Goal: Information Seeking & Learning: Compare options

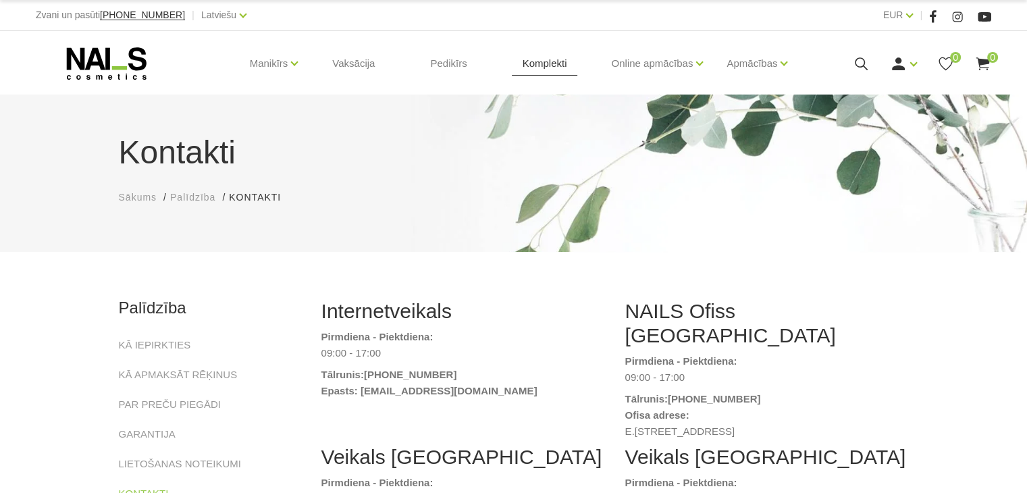
click at [552, 72] on link "Komplekti" at bounding box center [545, 63] width 66 height 65
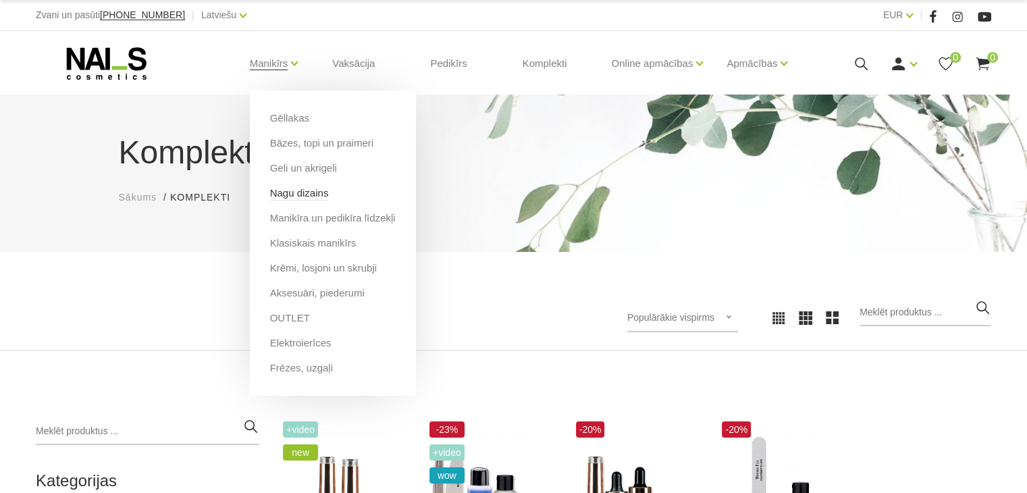
click at [300, 192] on link "Nagu dizains" at bounding box center [299, 193] width 59 height 15
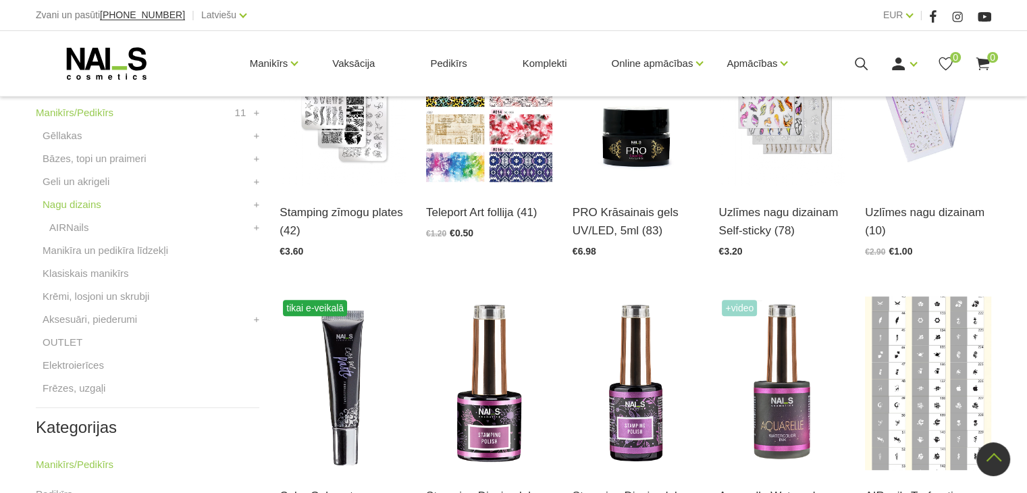
scroll to position [338, 0]
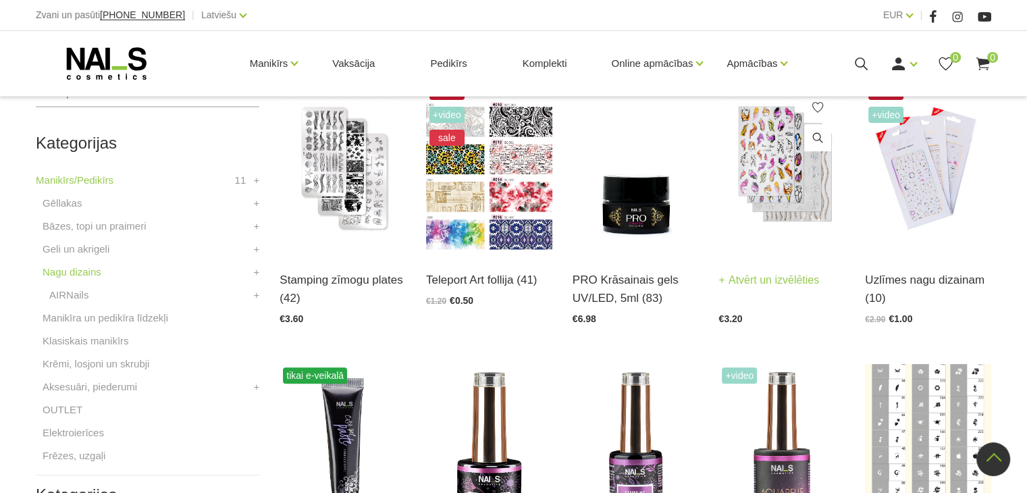
click at [800, 209] on img at bounding box center [782, 167] width 126 height 174
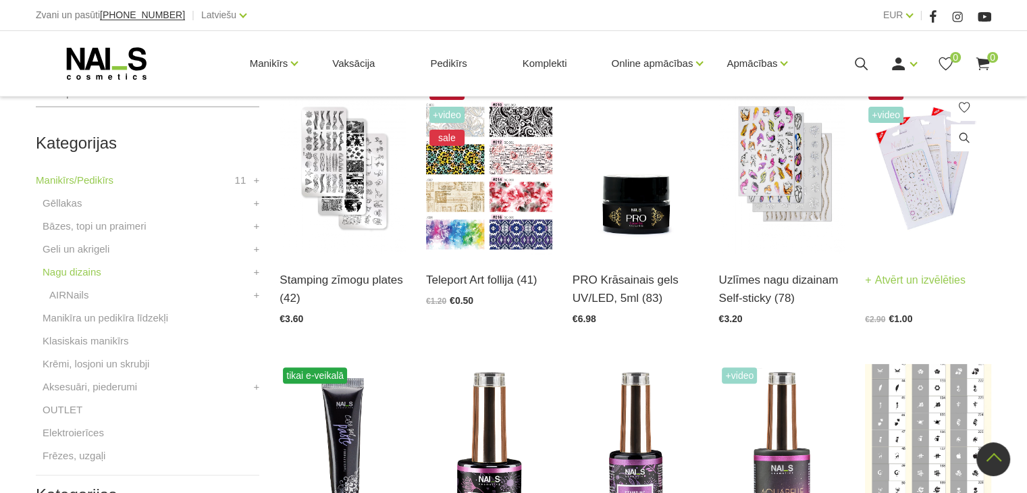
click at [907, 181] on img at bounding box center [928, 167] width 126 height 174
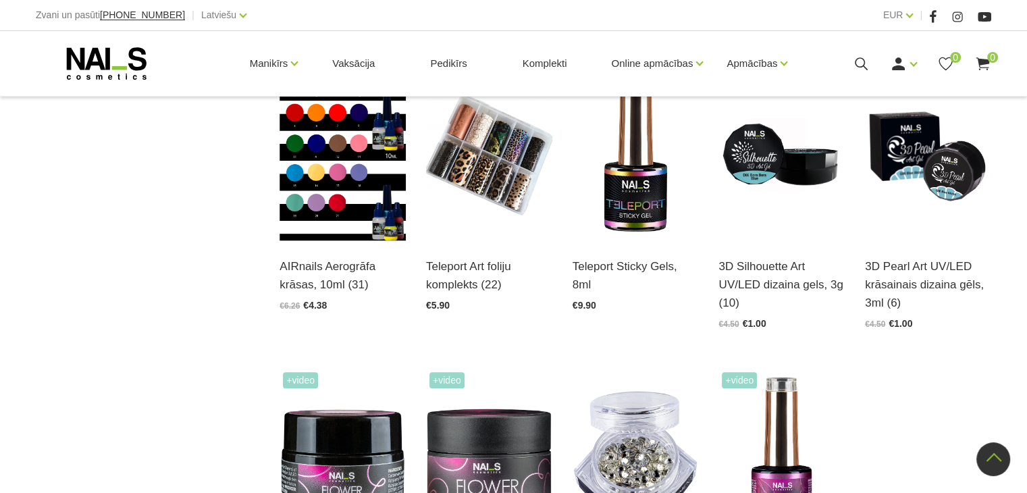
scroll to position [1216, 0]
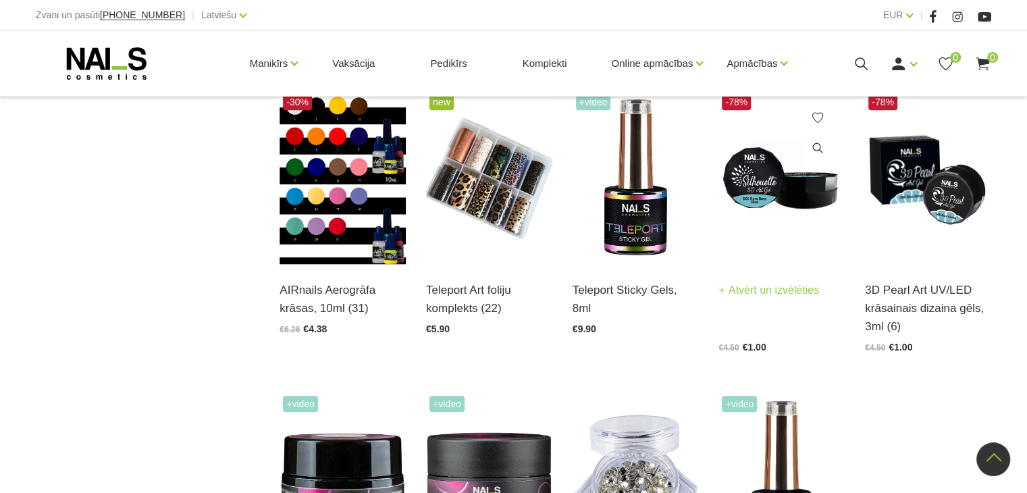
click at [754, 220] on img at bounding box center [782, 178] width 126 height 174
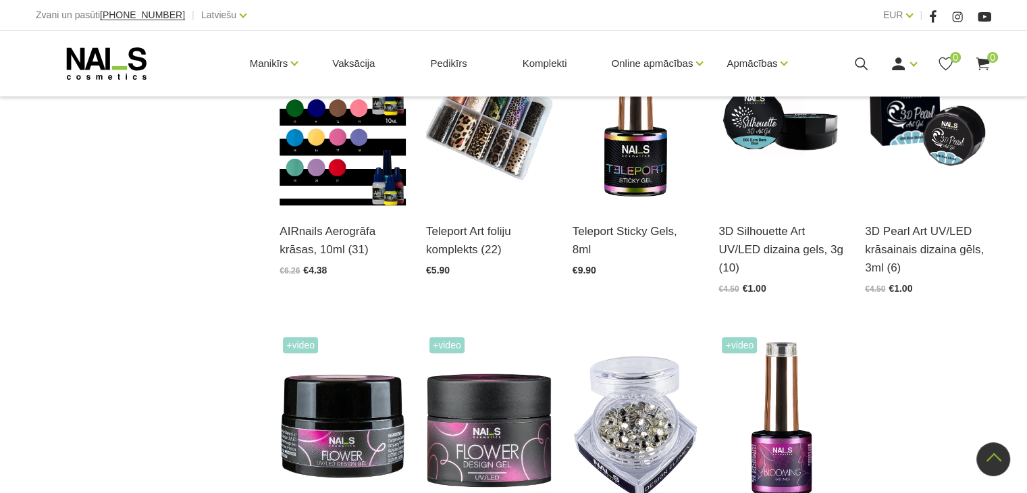
scroll to position [1486, 0]
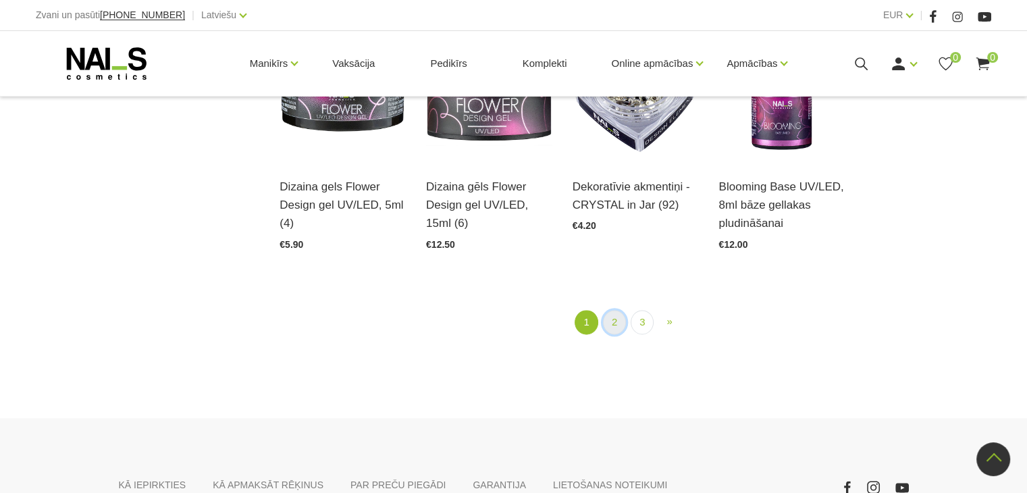
click at [619, 314] on link "2" at bounding box center [614, 322] width 23 height 25
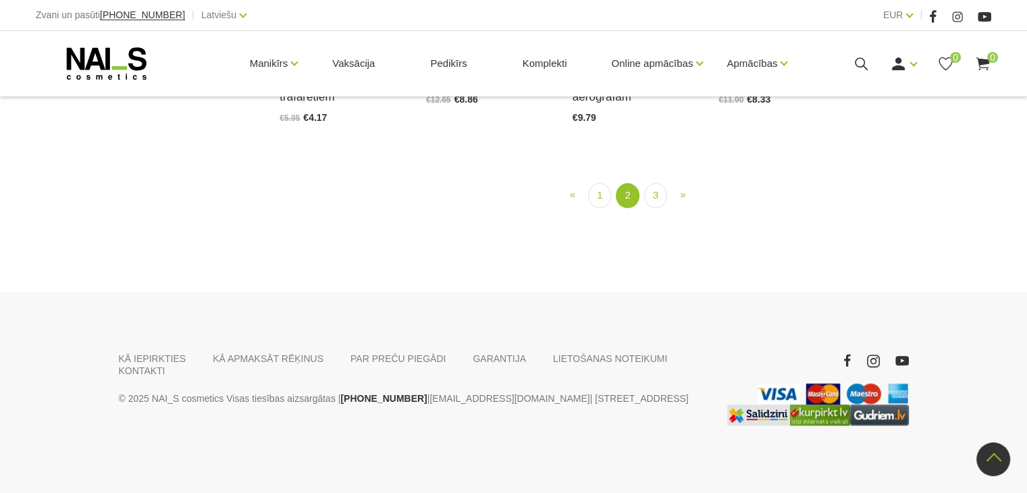
scroll to position [1491, 0]
click at [650, 208] on link "3" at bounding box center [655, 195] width 23 height 25
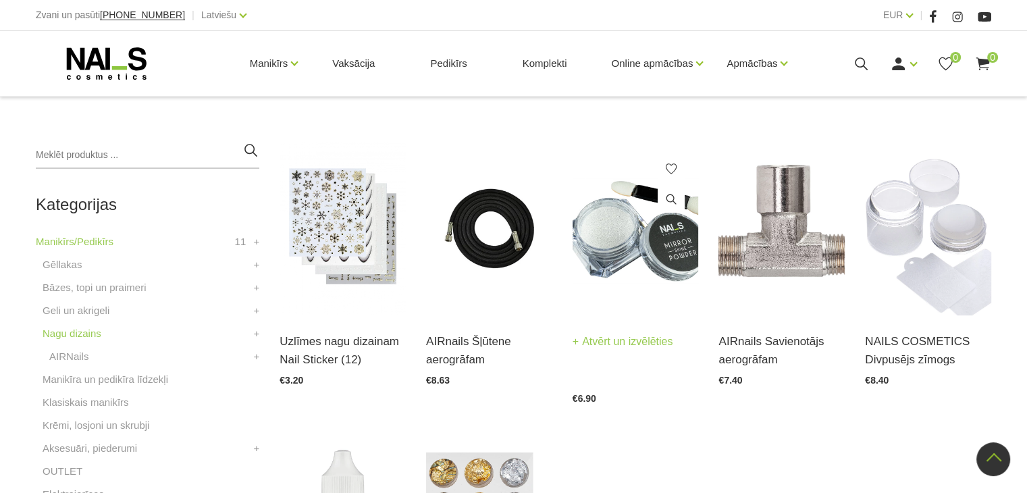
scroll to position [276, 0]
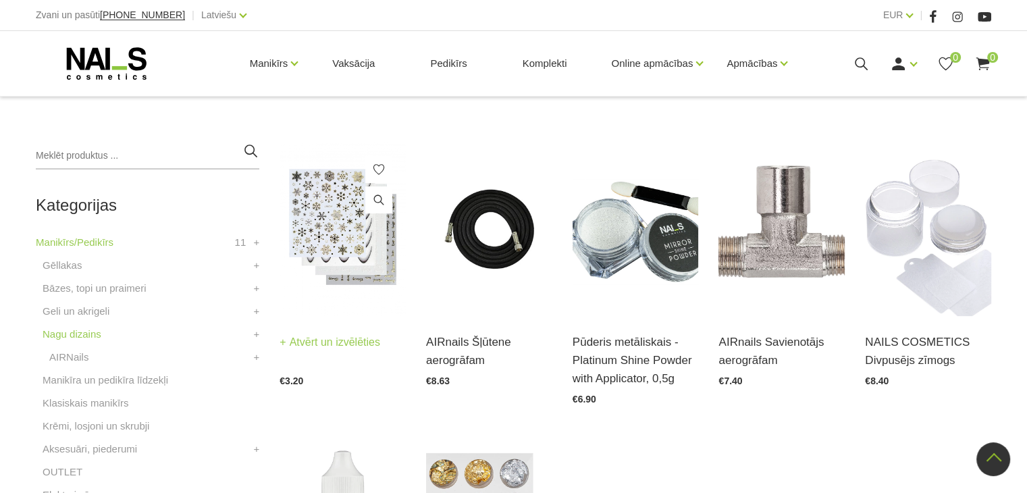
click at [351, 233] on img at bounding box center [343, 230] width 126 height 174
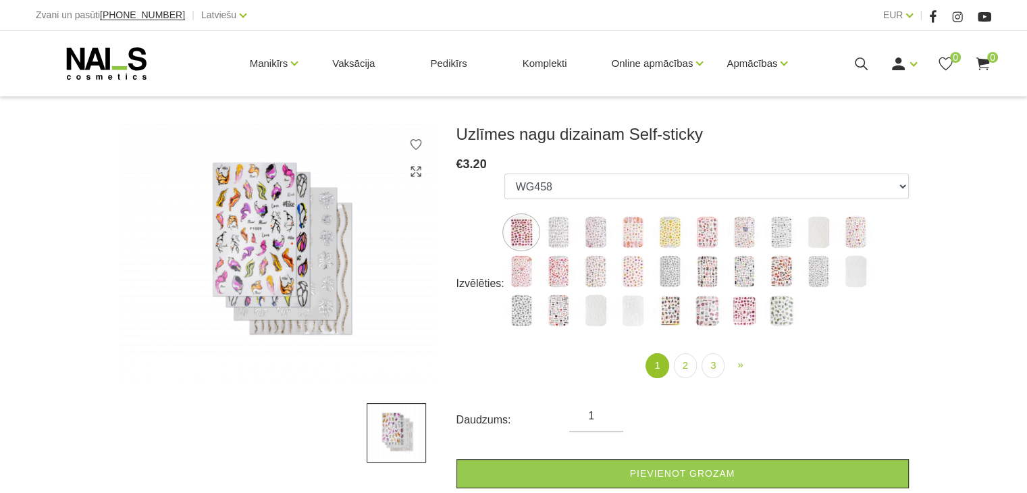
scroll to position [203, 0]
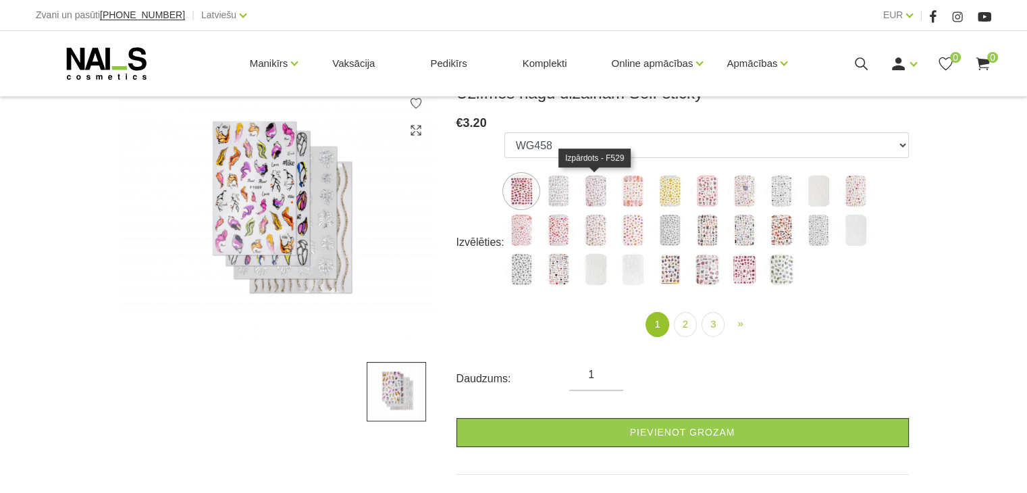
click at [581, 198] on img at bounding box center [596, 191] width 34 height 34
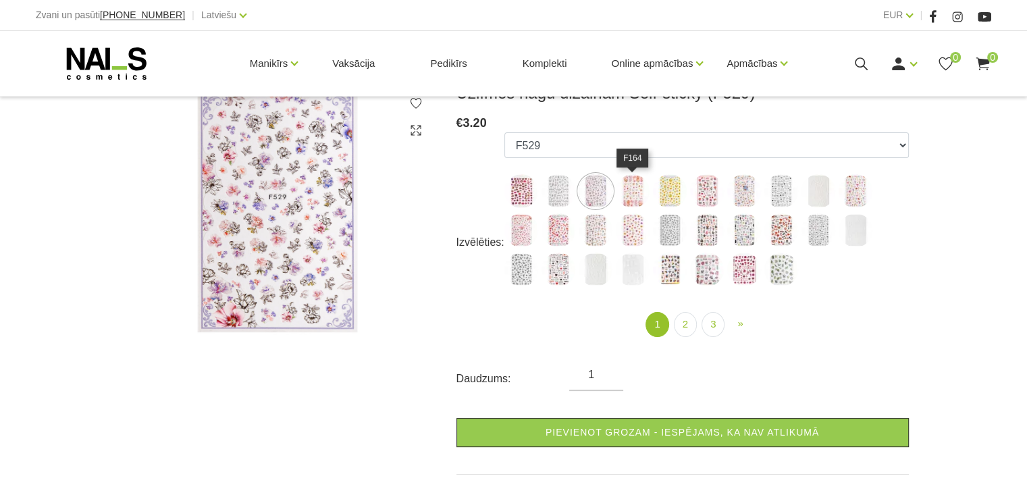
click at [642, 185] on img at bounding box center [633, 191] width 34 height 34
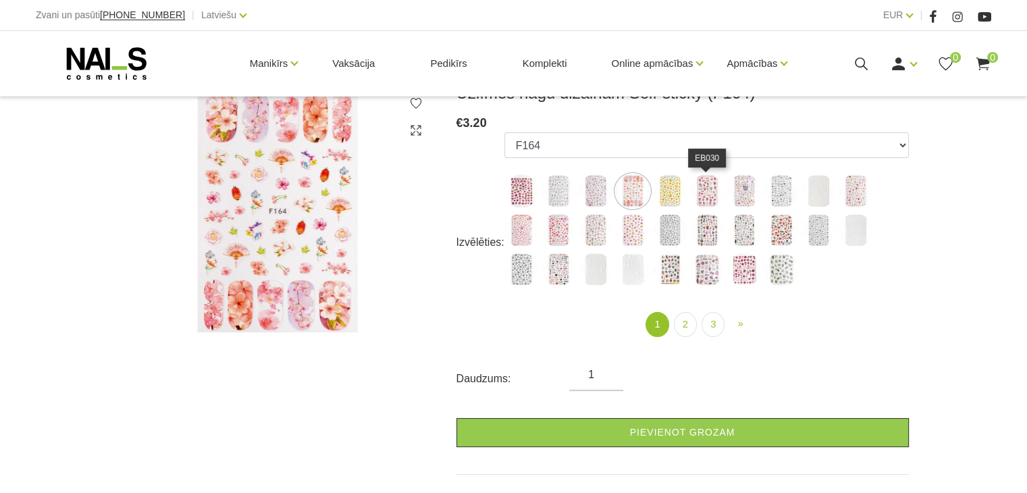
click at [710, 178] on img at bounding box center [707, 191] width 34 height 34
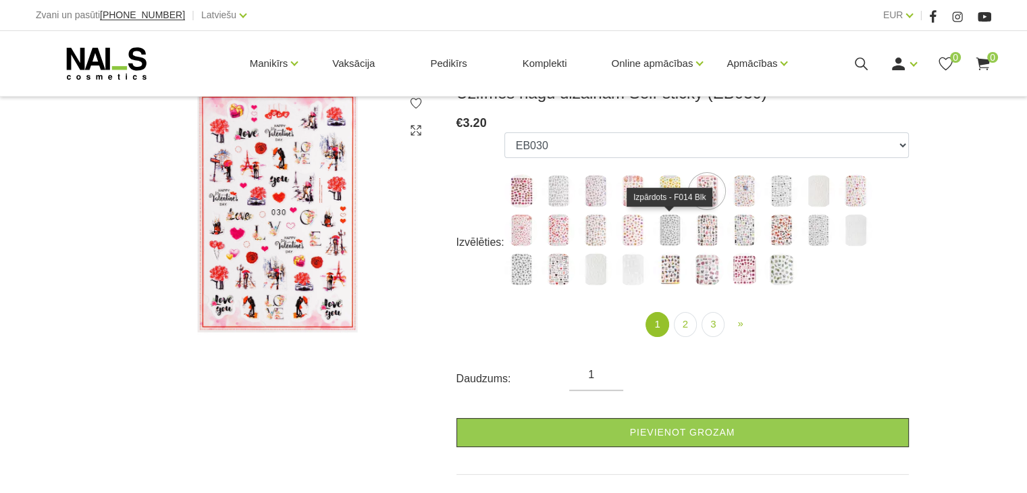
click at [669, 236] on img at bounding box center [670, 230] width 34 height 34
select select "5240"
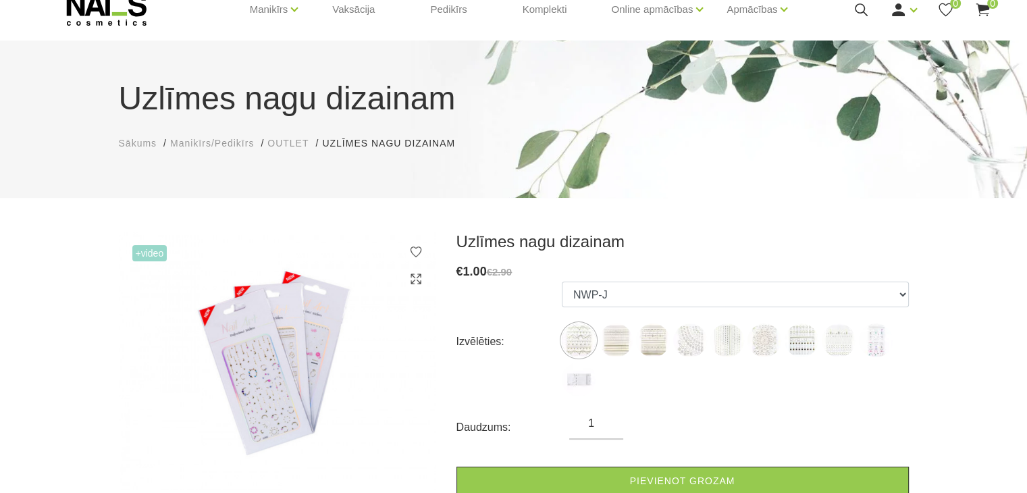
scroll to position [135, 0]
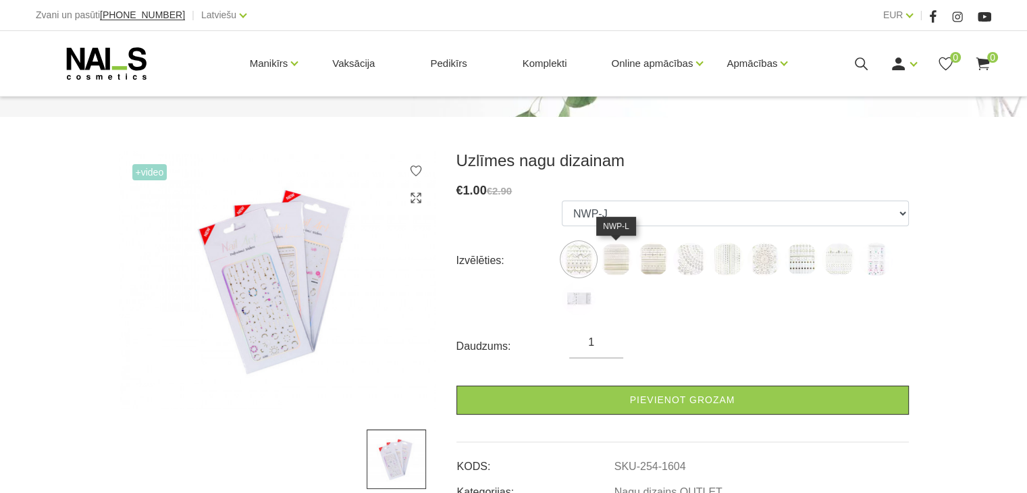
click at [617, 263] on img at bounding box center [616, 259] width 34 height 34
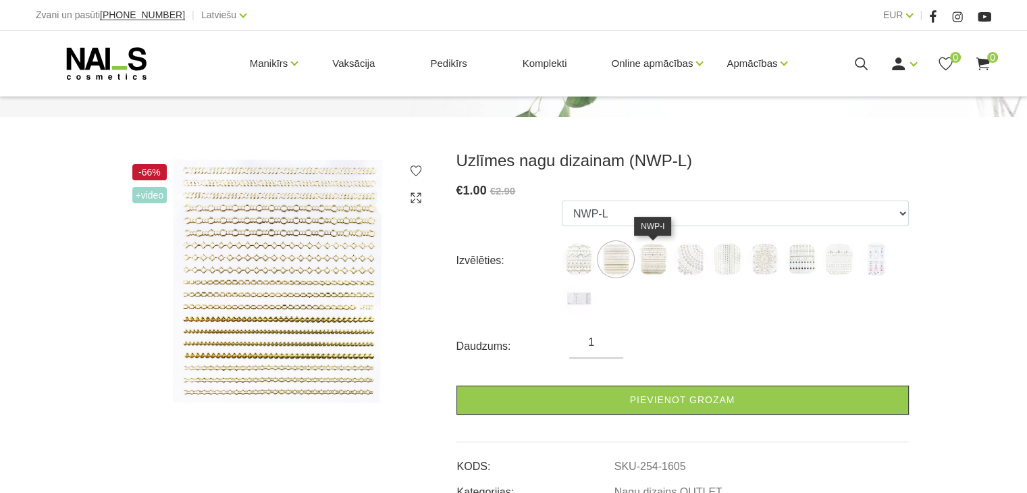
click at [654, 263] on img at bounding box center [653, 259] width 34 height 34
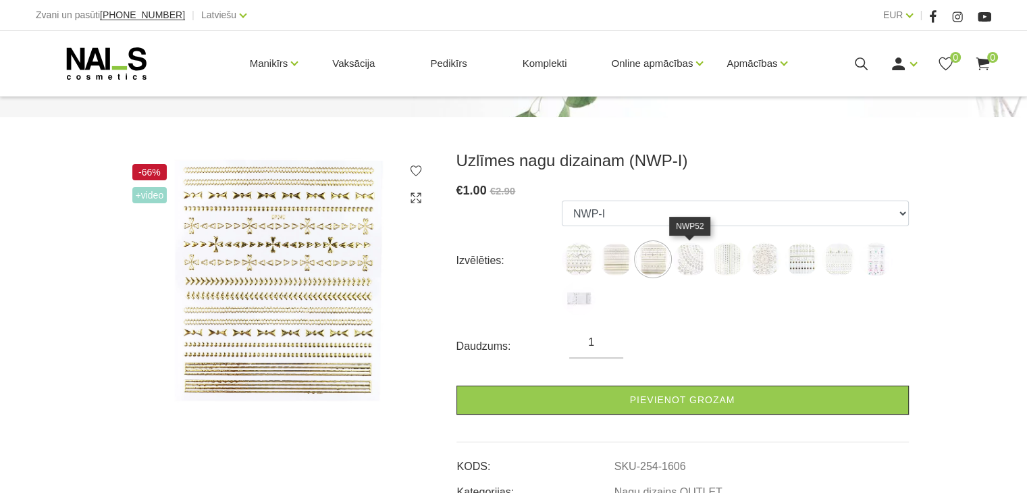
click at [698, 263] on img at bounding box center [690, 259] width 34 height 34
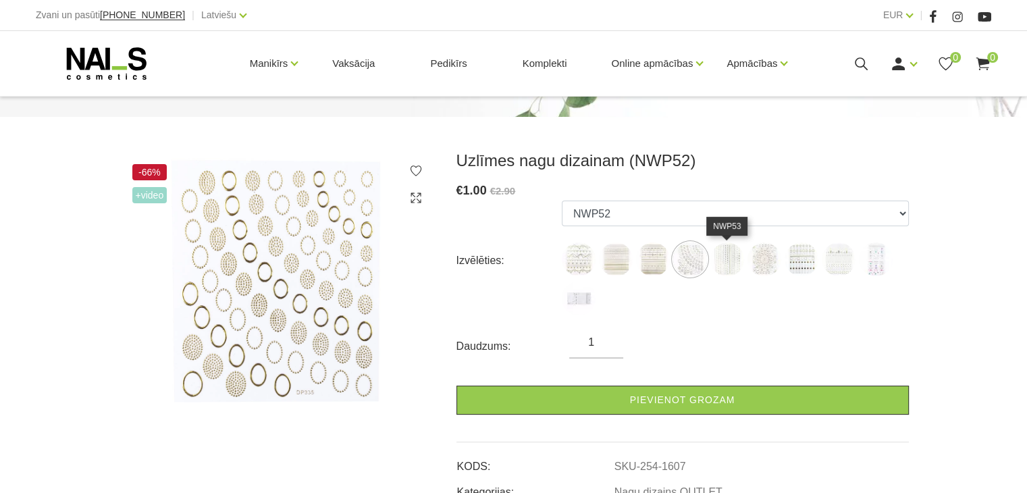
click at [725, 253] on img at bounding box center [728, 259] width 34 height 34
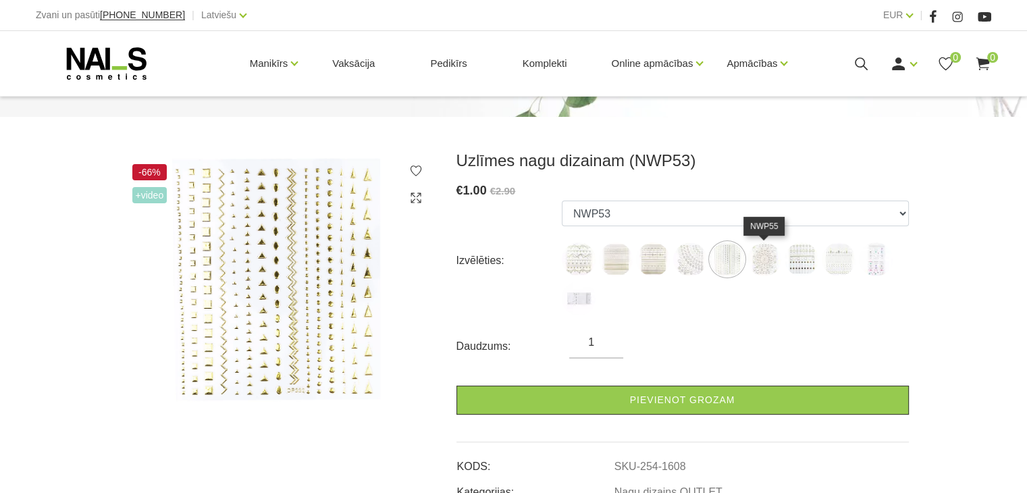
click at [766, 255] on img at bounding box center [765, 259] width 34 height 34
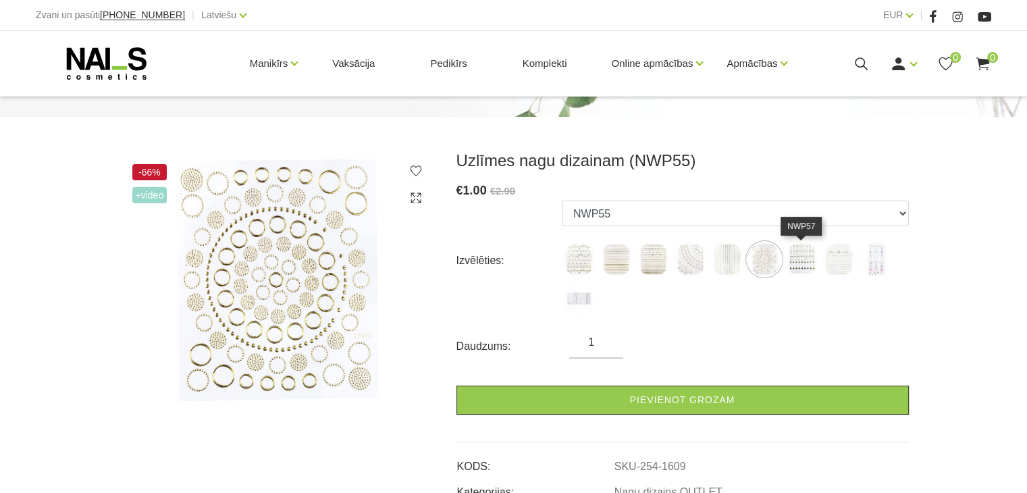
click at [800, 252] on img at bounding box center [802, 259] width 34 height 34
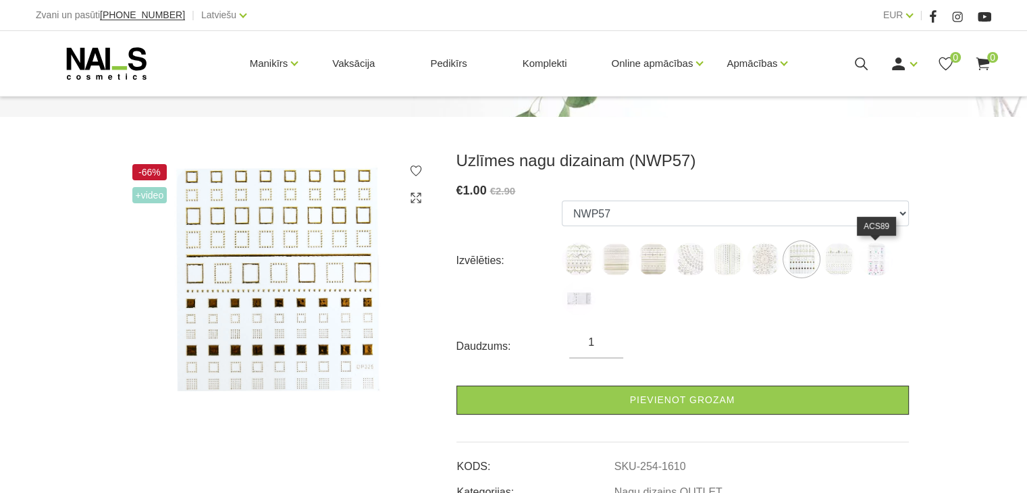
click at [871, 251] on img at bounding box center [876, 259] width 34 height 34
select select "1613"
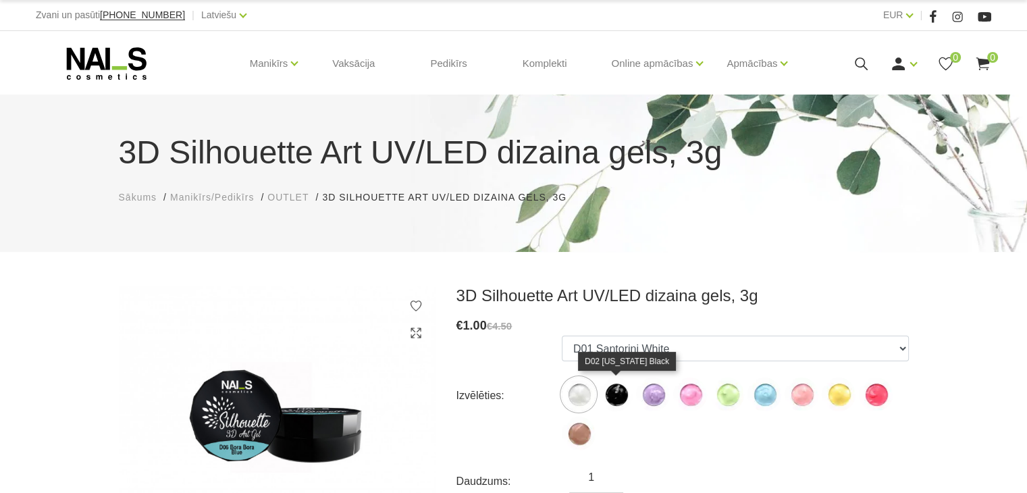
click at [612, 389] on img at bounding box center [616, 395] width 34 height 34
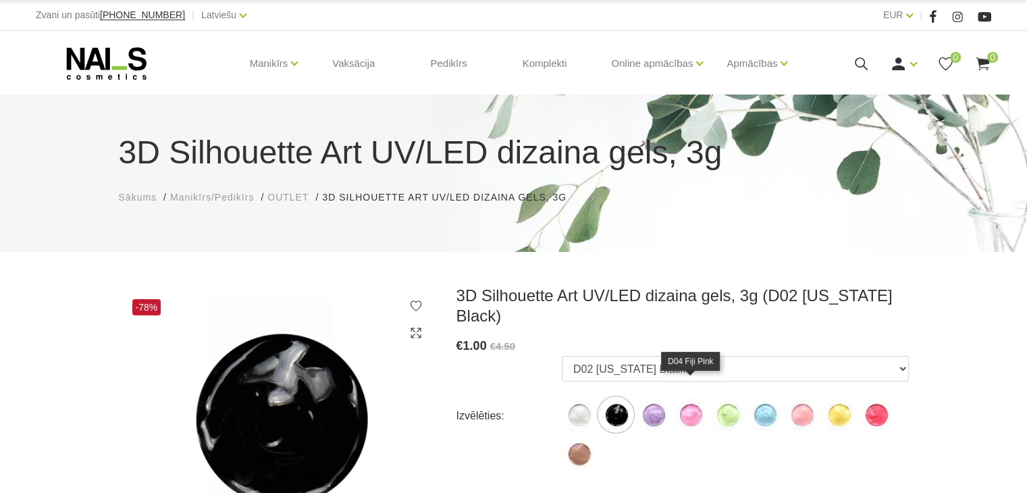
click at [677, 403] on img at bounding box center [690, 415] width 34 height 34
select select "1281"
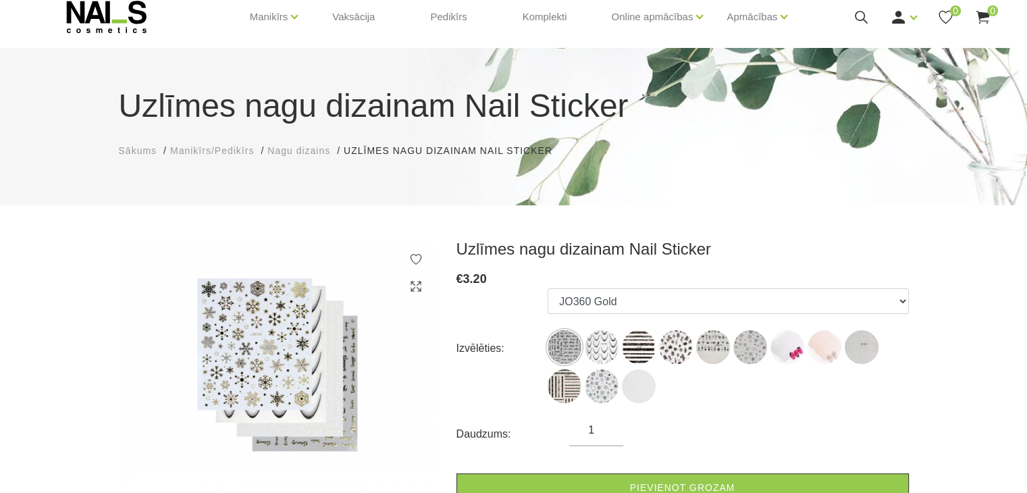
scroll to position [68, 0]
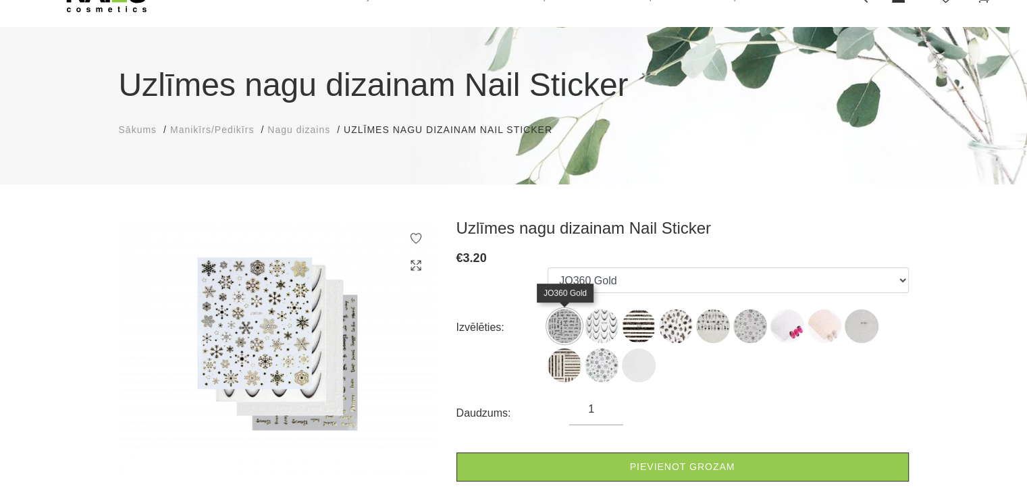
click at [572, 320] on img at bounding box center [565, 326] width 34 height 34
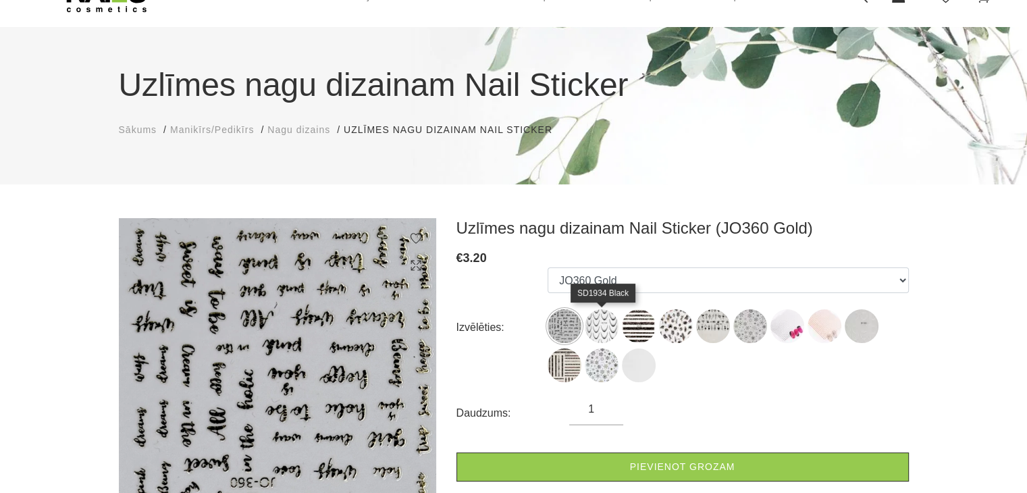
click at [609, 322] on img at bounding box center [602, 326] width 34 height 34
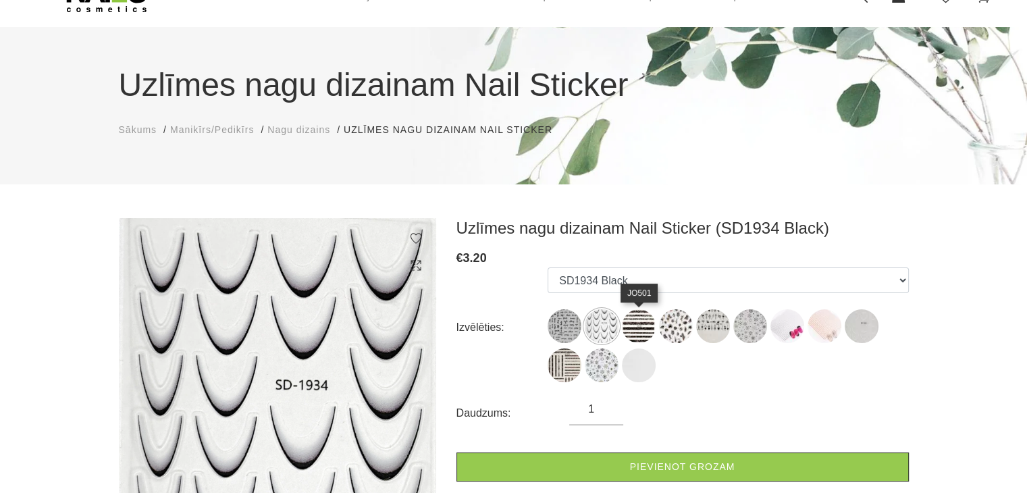
click at [643, 330] on img at bounding box center [639, 326] width 34 height 34
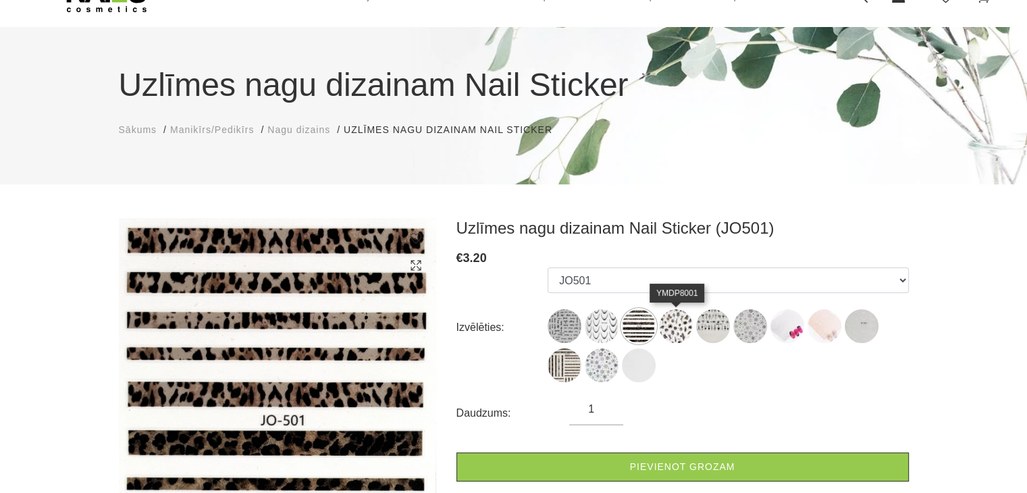
click at [688, 320] on img at bounding box center [676, 326] width 34 height 34
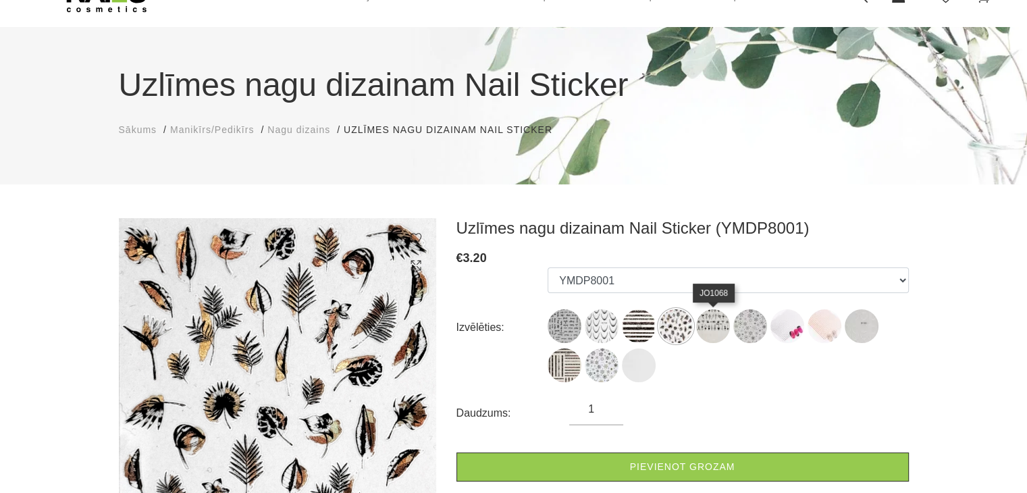
click at [717, 328] on img at bounding box center [713, 326] width 34 height 34
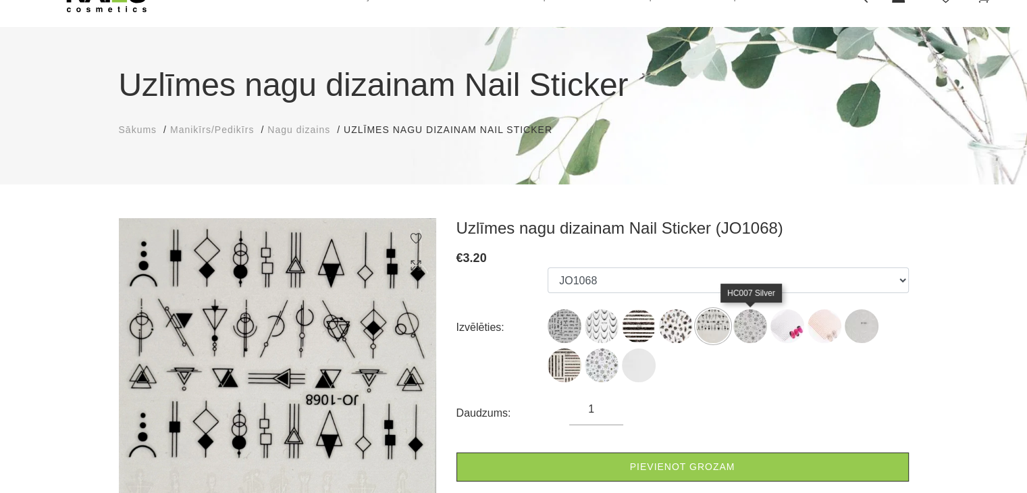
click at [759, 327] on img at bounding box center [751, 326] width 34 height 34
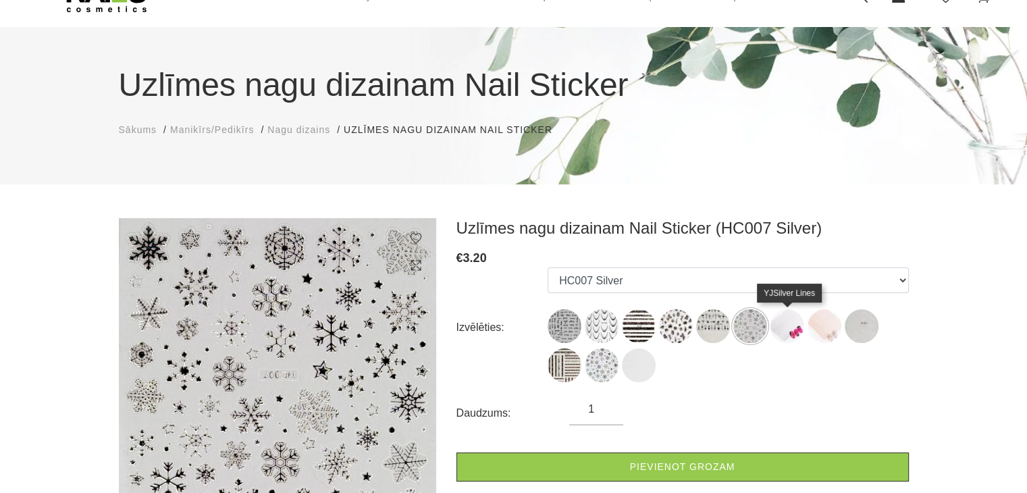
click at [792, 321] on img at bounding box center [788, 326] width 34 height 34
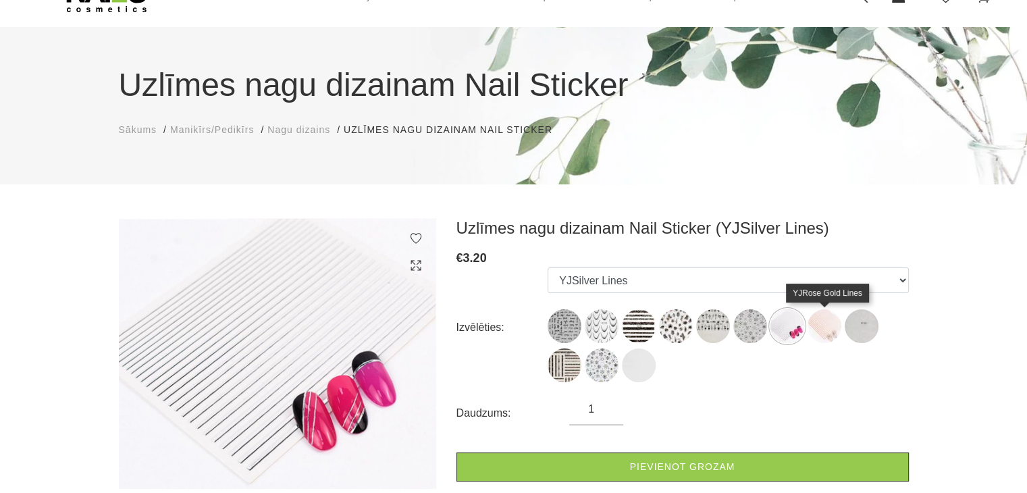
click at [826, 319] on img at bounding box center [825, 326] width 34 height 34
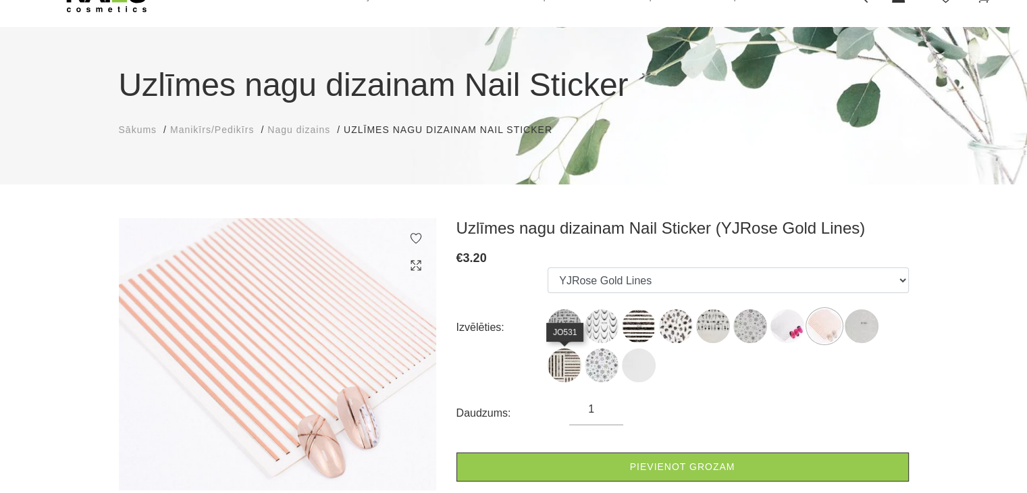
click at [578, 363] on img at bounding box center [565, 366] width 34 height 34
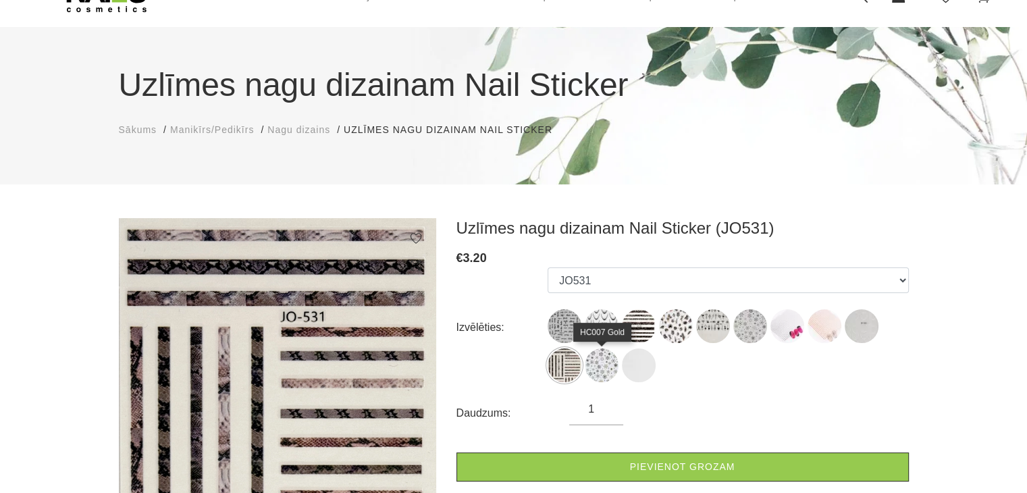
click at [594, 361] on img at bounding box center [602, 366] width 34 height 34
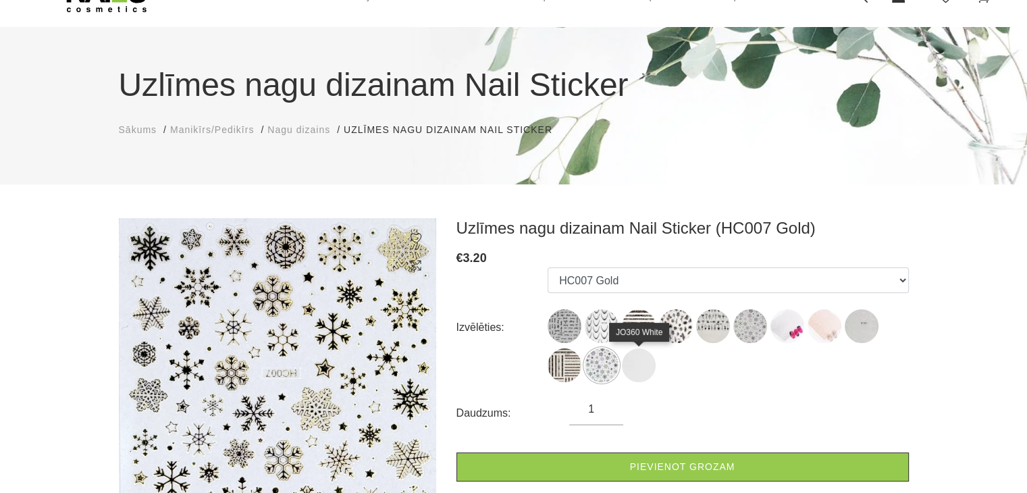
click at [640, 363] on img at bounding box center [639, 366] width 34 height 34
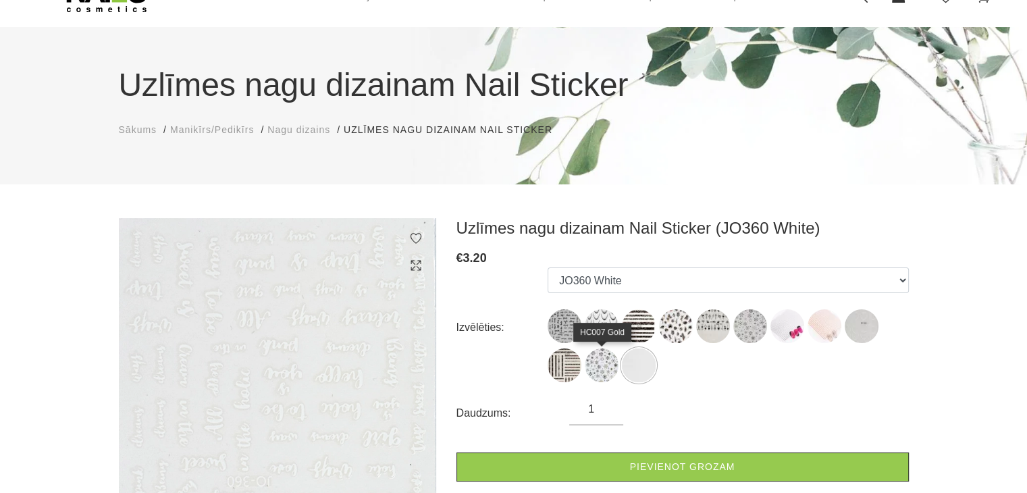
click at [604, 363] on img at bounding box center [602, 366] width 34 height 34
select select "6339"
